Goal: Task Accomplishment & Management: Manage account settings

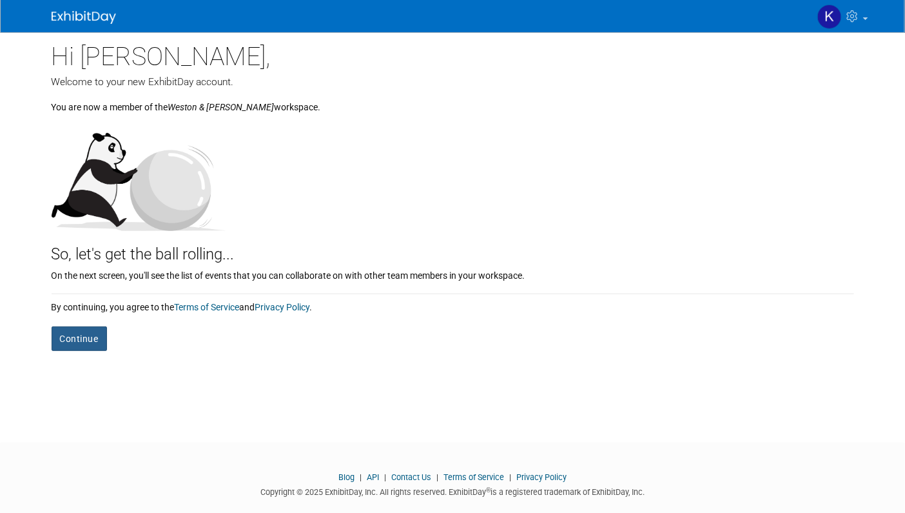
click at [66, 335] on button "Continue" at bounding box center [79, 338] width 55 height 24
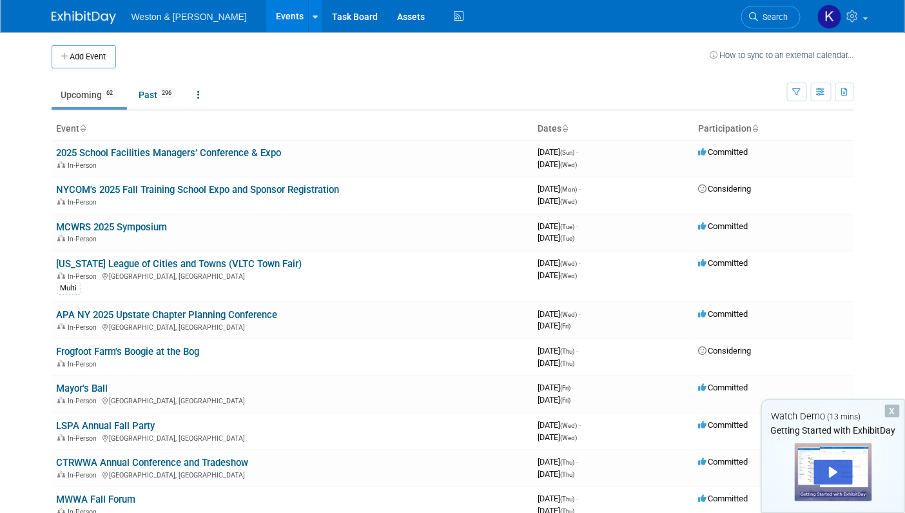
click at [894, 411] on div "X" at bounding box center [892, 410] width 15 height 13
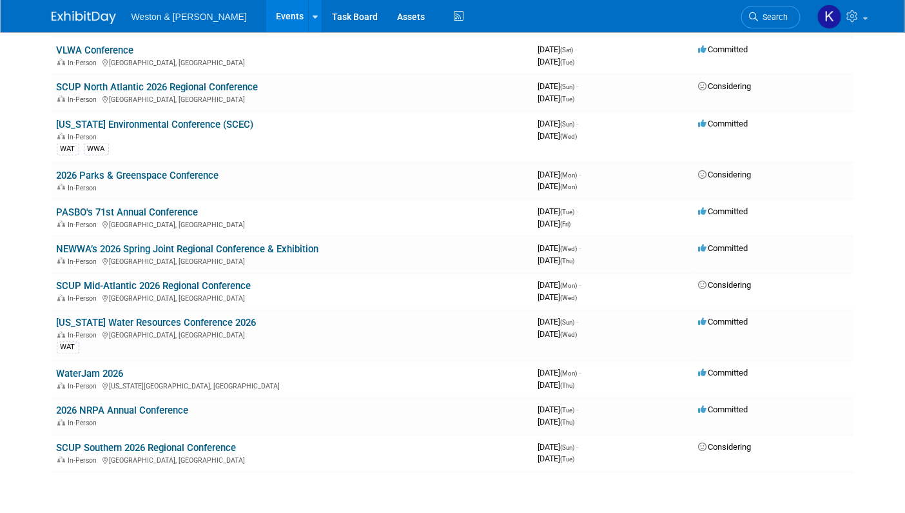
scroll to position [2206, 0]
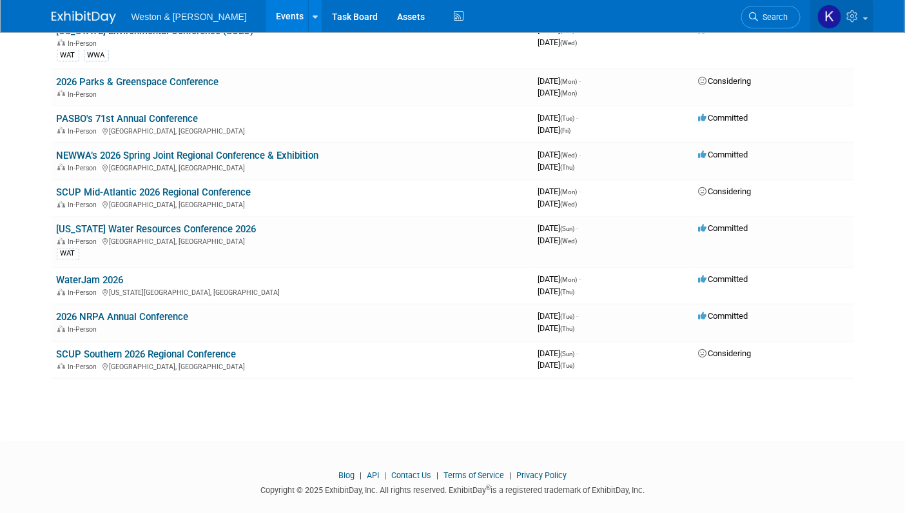
click at [862, 21] on link at bounding box center [841, 16] width 63 height 32
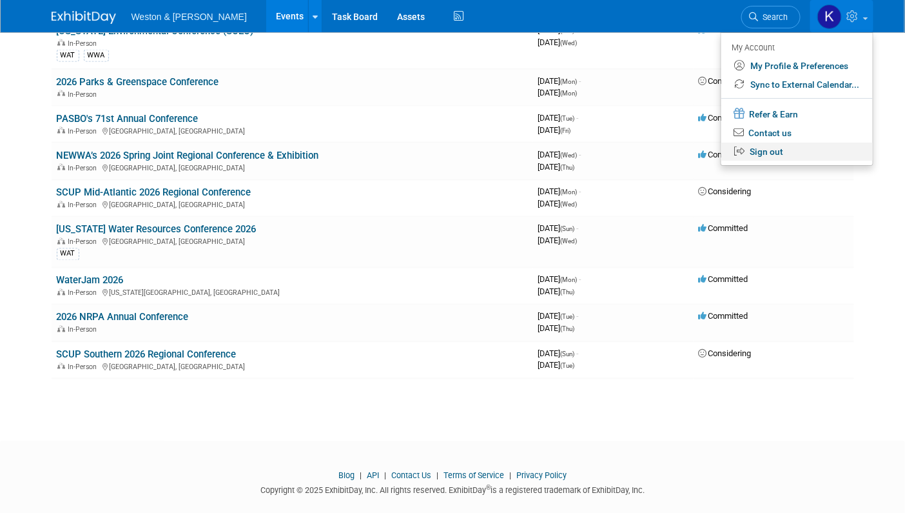
click at [783, 150] on link "Sign out" at bounding box center [797, 151] width 152 height 19
